Goal: Task Accomplishment & Management: Manage account settings

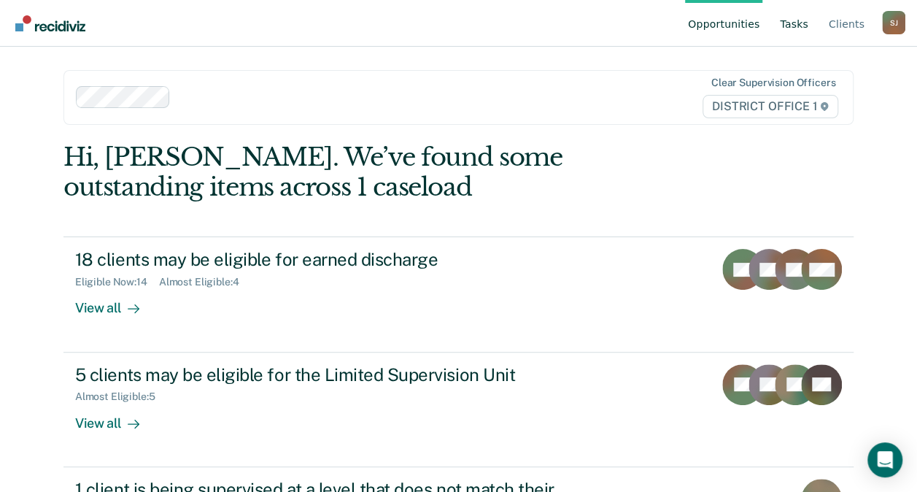
click at [800, 16] on link "Tasks" at bounding box center [794, 23] width 34 height 47
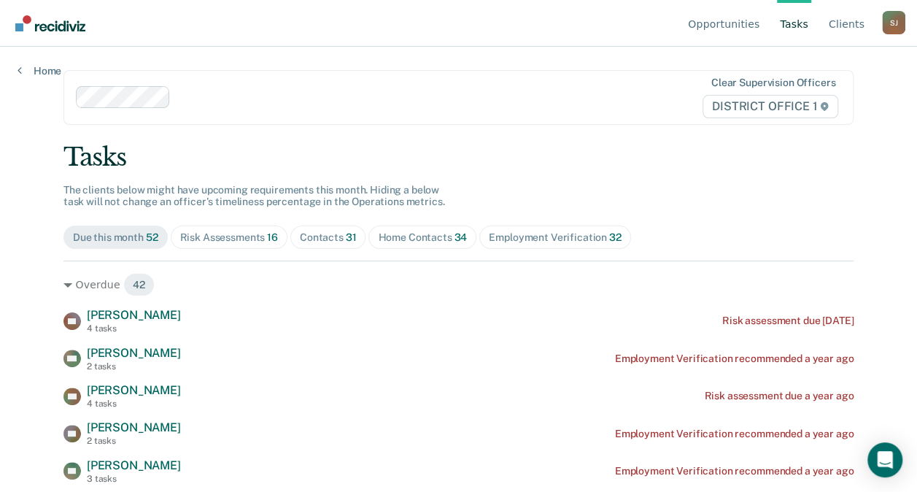
click at [255, 239] on div "Risk Assessments 16" at bounding box center [229, 237] width 98 height 12
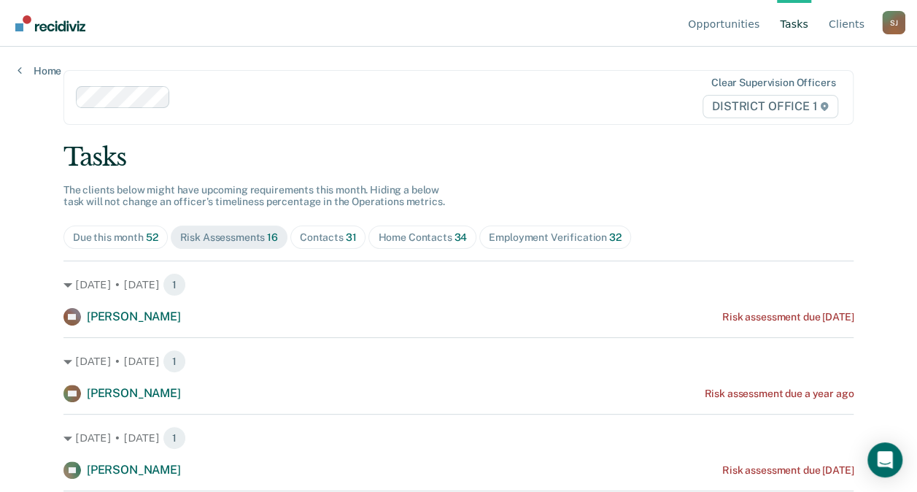
click at [317, 242] on div "Contacts 31" at bounding box center [328, 237] width 57 height 12
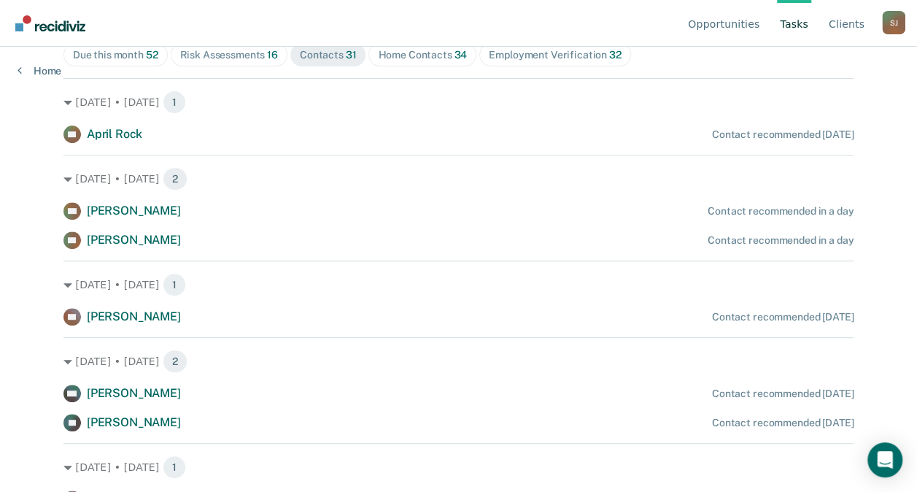
scroll to position [187, 0]
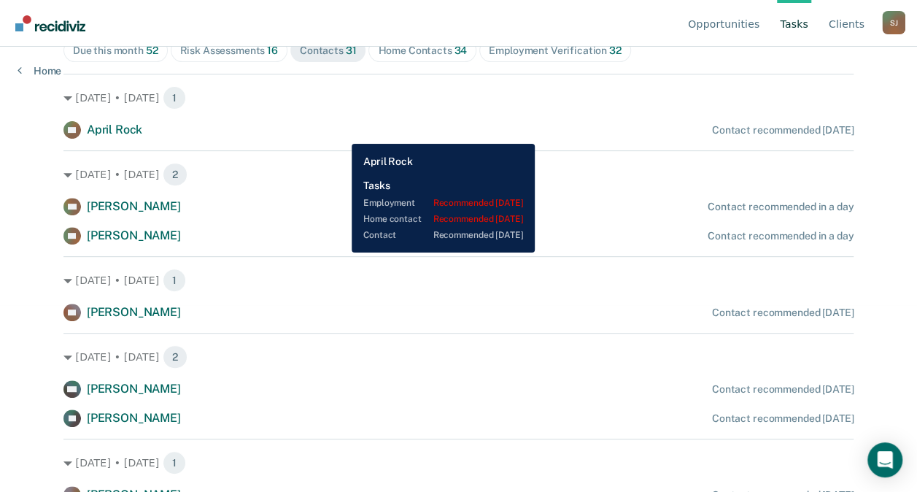
click at [341, 133] on div "AR April Rock Contact recommended [DATE]" at bounding box center [458, 130] width 790 height 18
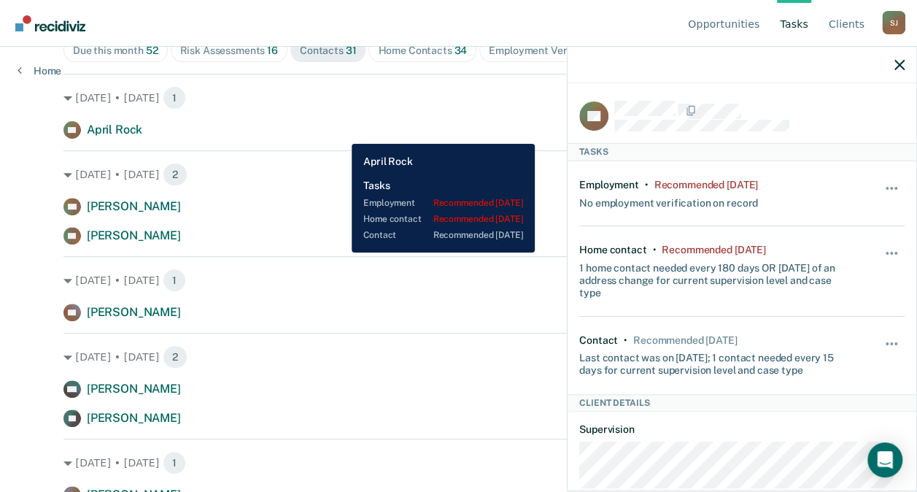
click at [341, 133] on div "AR April Rock Contact recommended [DATE]" at bounding box center [458, 130] width 790 height 18
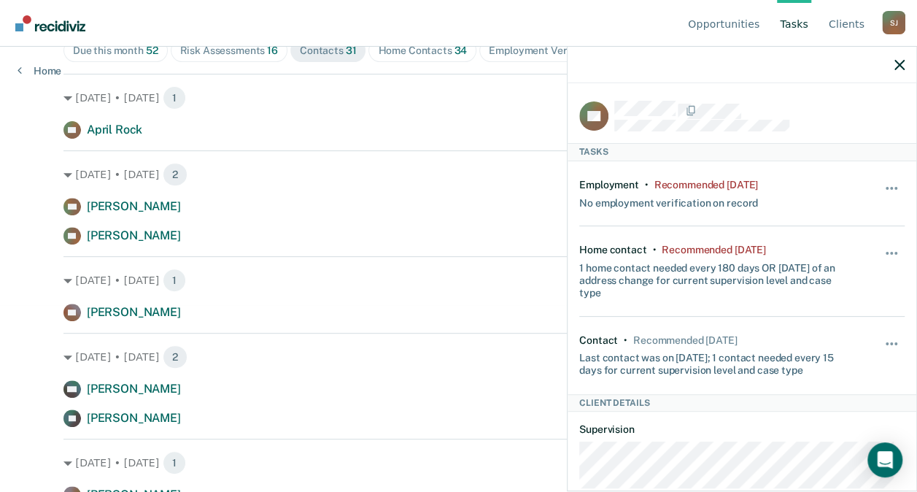
click at [384, 29] on nav "Opportunities Tasks Client s [PERSON_NAME] Profile How it works Log Out" at bounding box center [459, 23] width 894 height 46
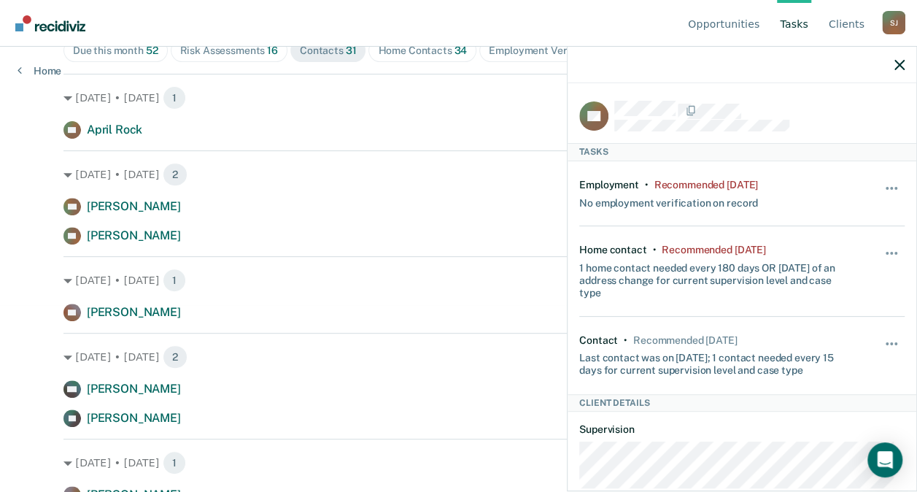
click at [384, 29] on nav "Opportunities Tasks Client s [PERSON_NAME] Profile How it works Log Out" at bounding box center [459, 23] width 894 height 46
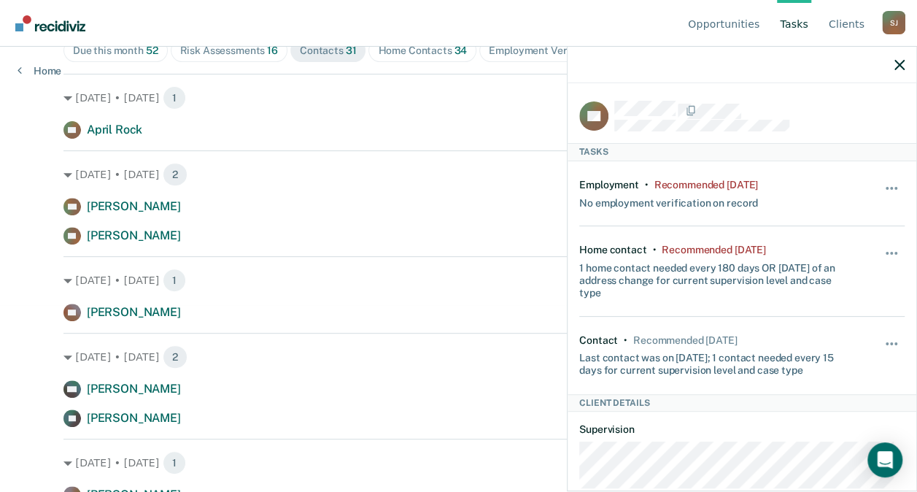
click at [384, 29] on nav "Opportunities Tasks Client s [PERSON_NAME] Profile How it works Log Out" at bounding box center [459, 23] width 894 height 46
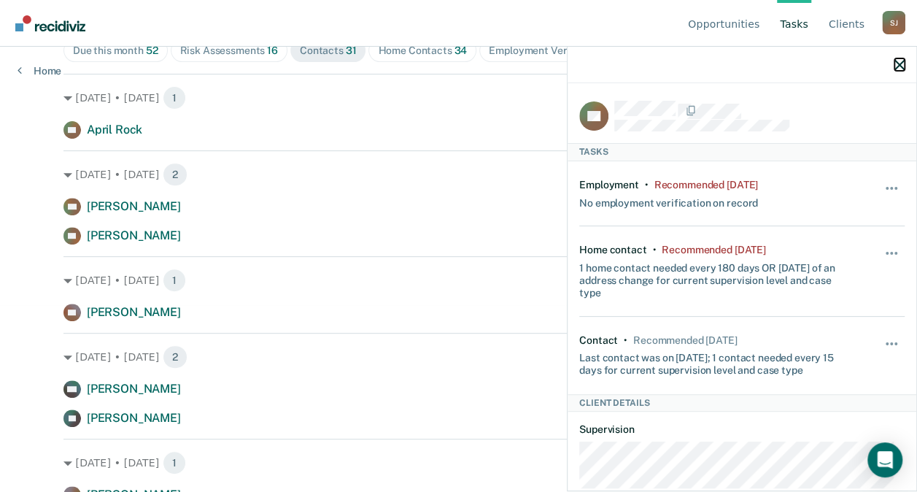
click at [902, 68] on icon "button" at bounding box center [900, 65] width 10 height 10
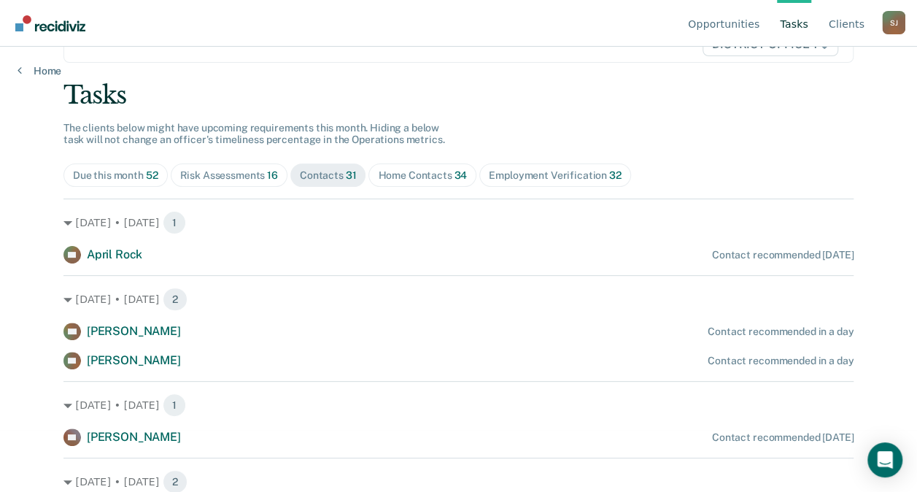
scroll to position [0, 0]
